Goal: Task Accomplishment & Management: Manage account settings

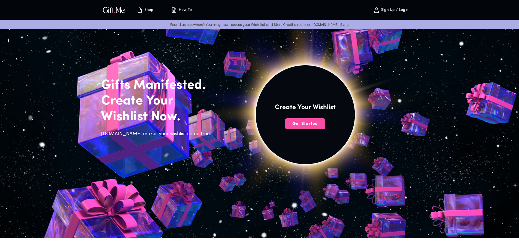
click at [308, 127] on span "Get Started" at bounding box center [305, 124] width 40 height 6
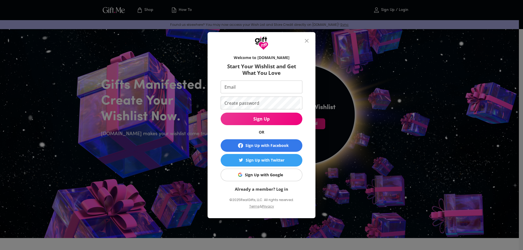
click at [278, 143] on div "Sign Up with Facebook" at bounding box center [266, 146] width 43 height 6
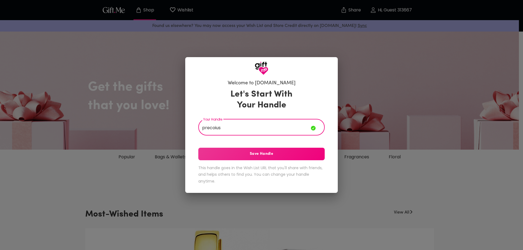
type input "precoius"
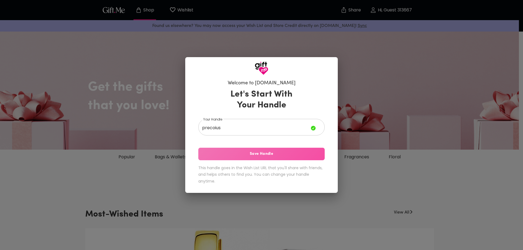
click at [265, 152] on span "Save Handle" at bounding box center [261, 154] width 126 height 6
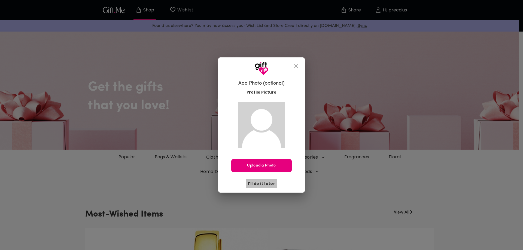
drag, startPoint x: 262, startPoint y: 185, endPoint x: 255, endPoint y: 184, distance: 6.3
click at [261, 185] on span "I'll do it later" at bounding box center [261, 184] width 27 height 6
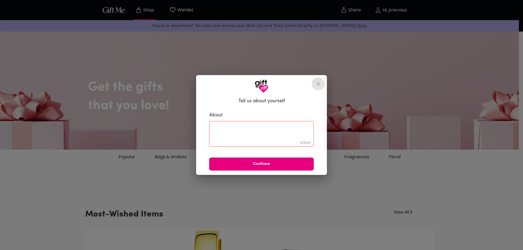
click at [317, 83] on icon "close" at bounding box center [318, 84] width 7 height 7
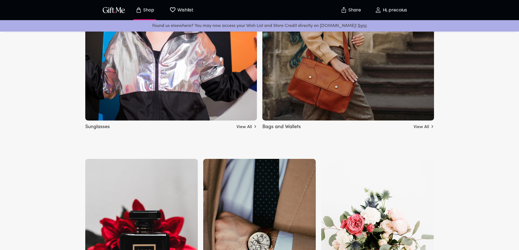
scroll to position [408, 0]
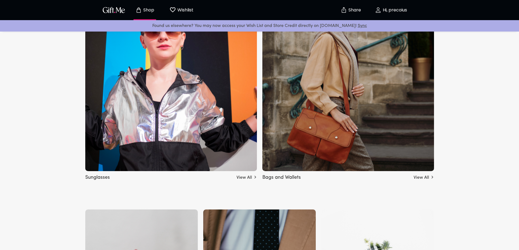
click at [399, 13] on p "Hi, precoius" at bounding box center [394, 10] width 26 height 5
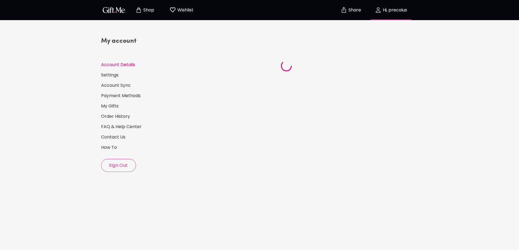
select select "US"
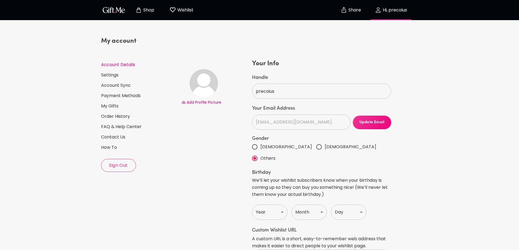
click at [118, 167] on span "Sign Out" at bounding box center [118, 166] width 34 height 6
